Goal: Find specific page/section: Find specific page/section

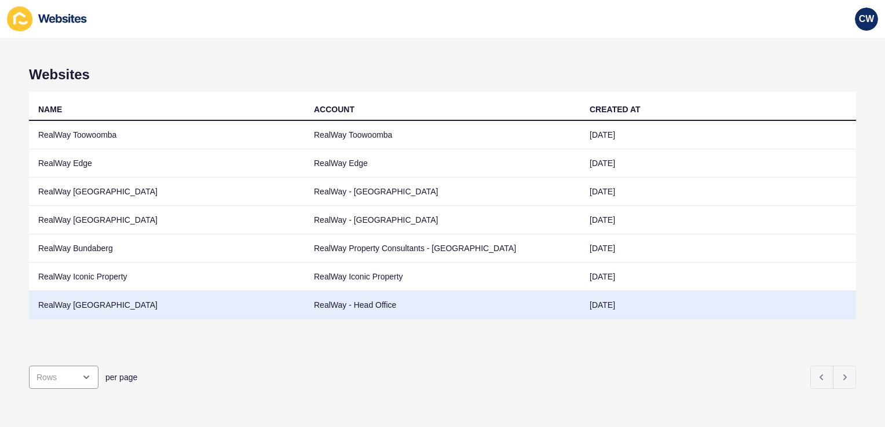
click at [152, 308] on td "RealWay [GEOGRAPHIC_DATA]" at bounding box center [167, 305] width 276 height 28
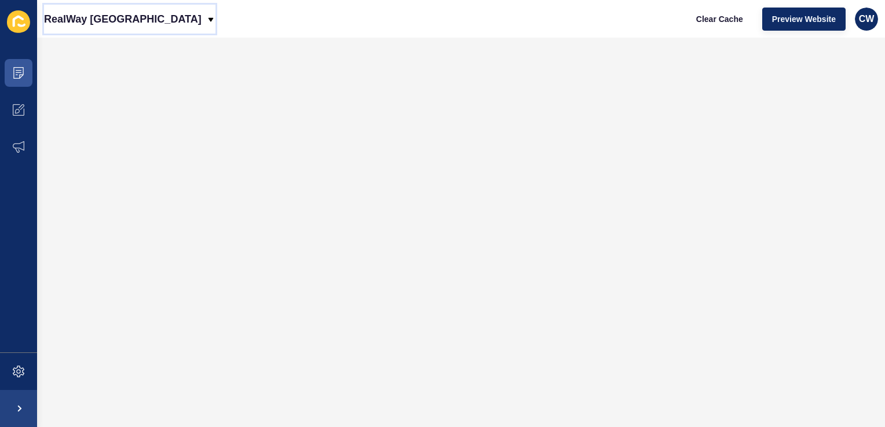
click at [120, 23] on p "RealWay [GEOGRAPHIC_DATA]" at bounding box center [123, 19] width 158 height 29
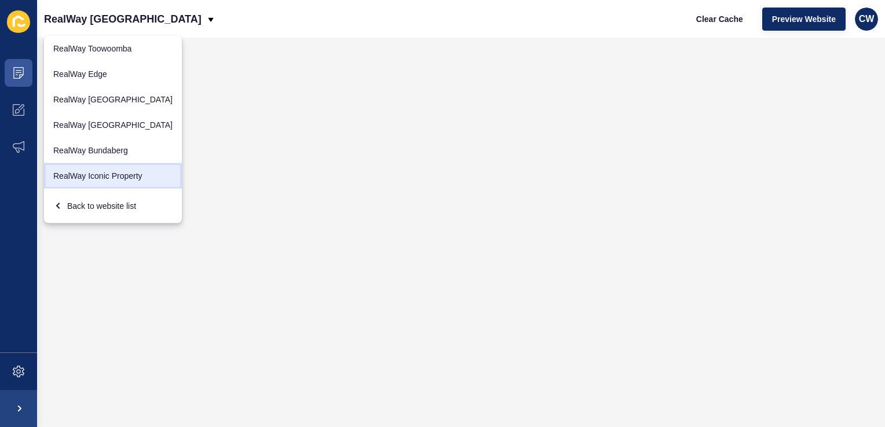
click at [94, 173] on link "RealWay Iconic Property" at bounding box center [113, 175] width 138 height 25
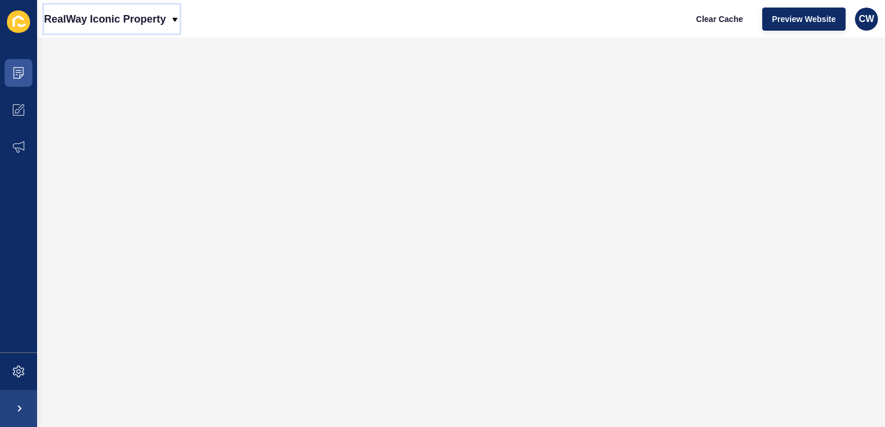
click at [144, 20] on p "RealWay Iconic Property" at bounding box center [105, 19] width 122 height 29
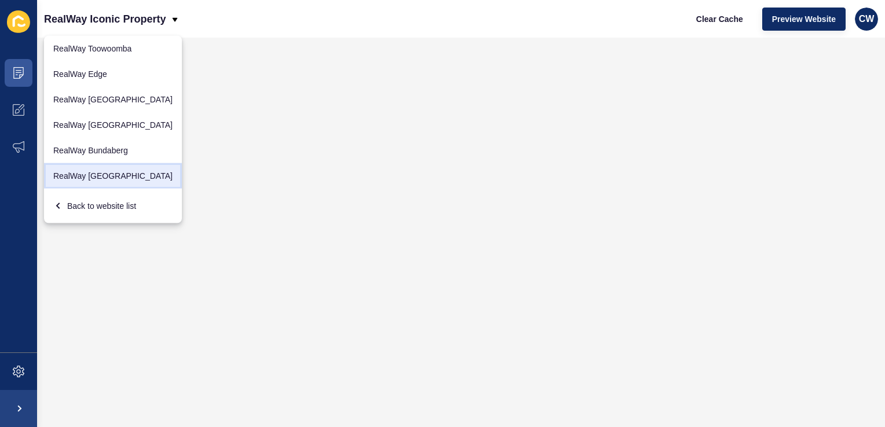
click at [114, 174] on link "RealWay [GEOGRAPHIC_DATA]" at bounding box center [113, 175] width 138 height 25
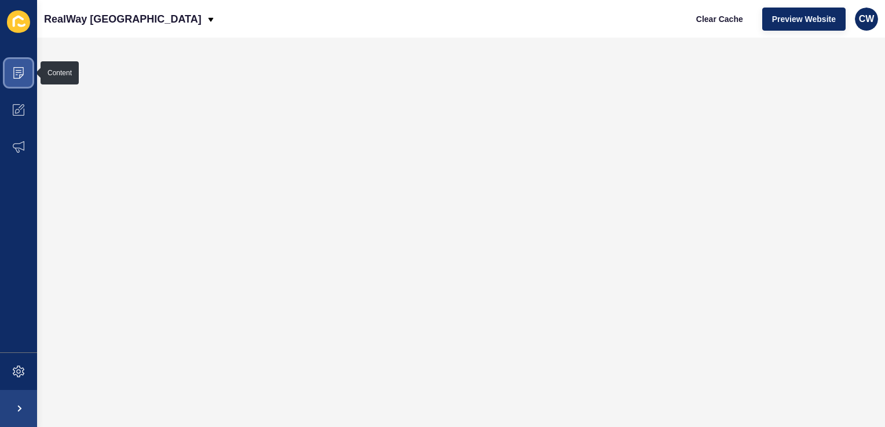
click at [21, 76] on icon at bounding box center [18, 73] width 10 height 12
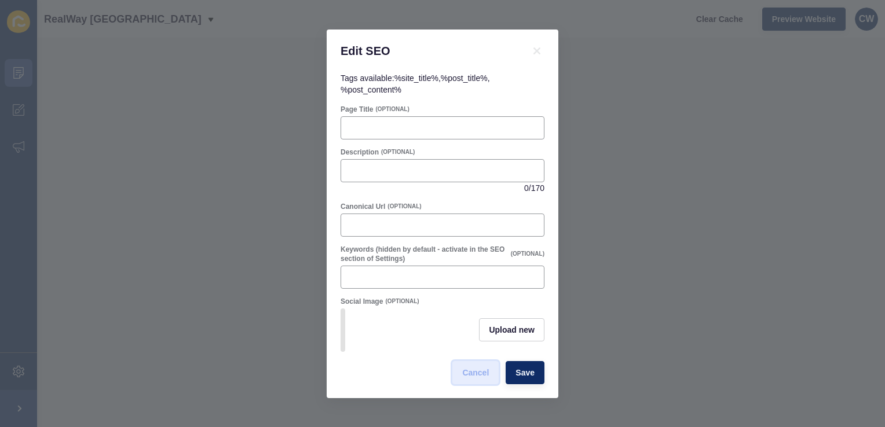
click at [485, 379] on span "Cancel" at bounding box center [475, 373] width 27 height 12
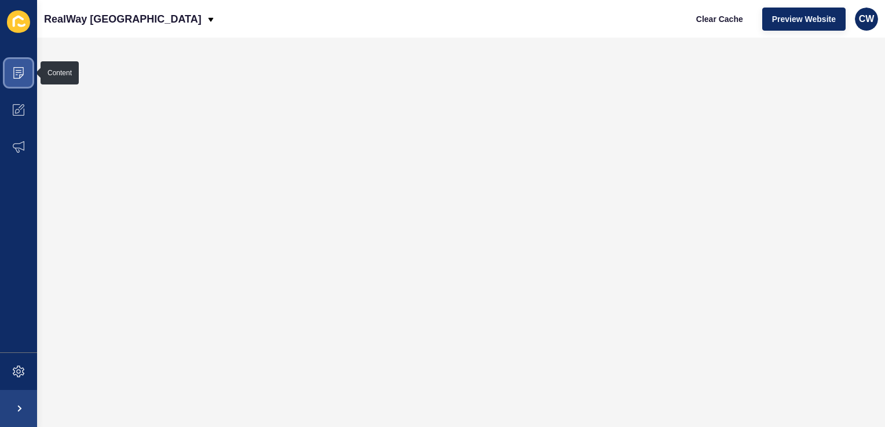
click at [26, 71] on span at bounding box center [18, 72] width 37 height 37
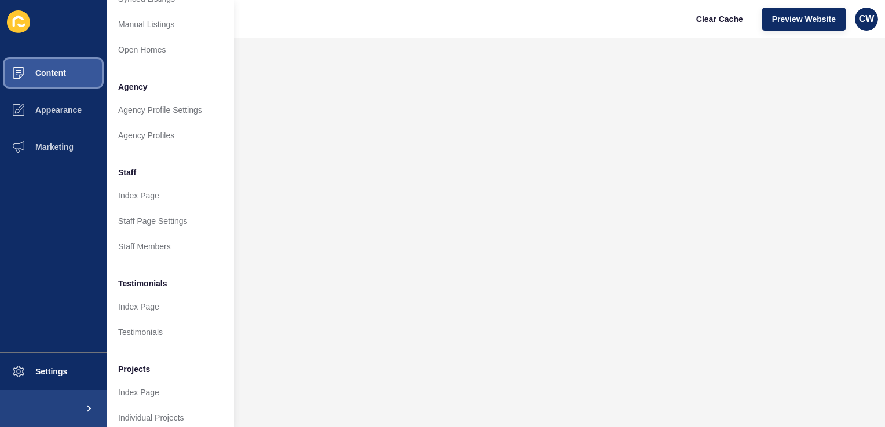
scroll to position [241, 0]
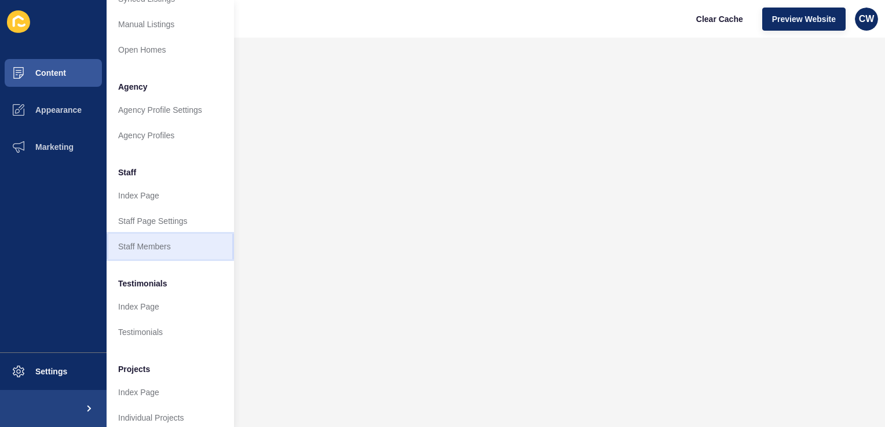
click at [162, 253] on link "Staff Members" at bounding box center [170, 246] width 127 height 25
